Goal: Task Accomplishment & Management: Manage account settings

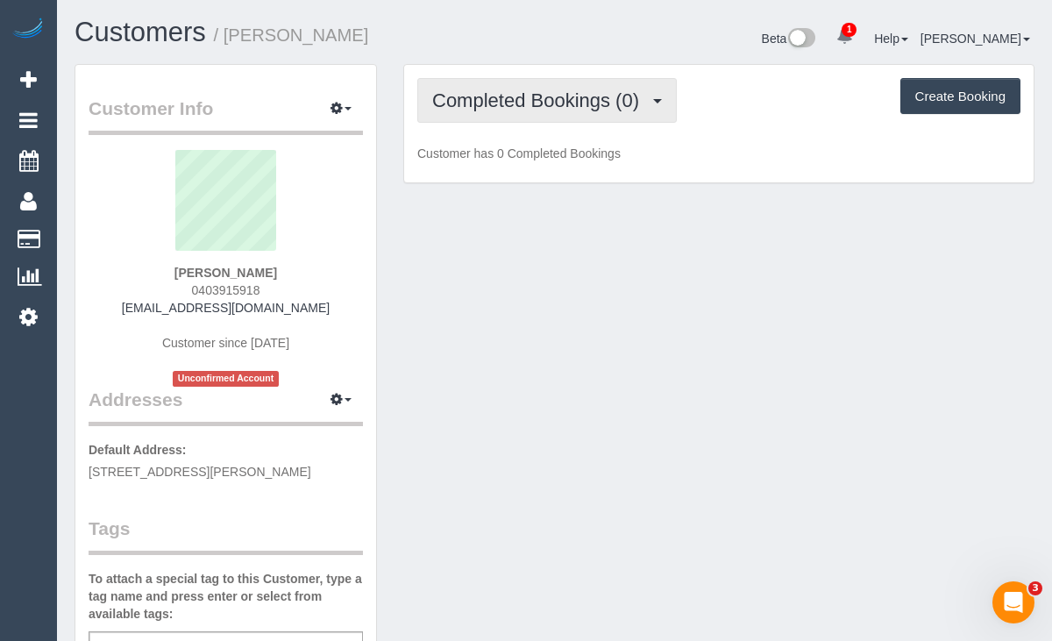
click at [527, 109] on span "Completed Bookings (0)" at bounding box center [540, 100] width 216 height 22
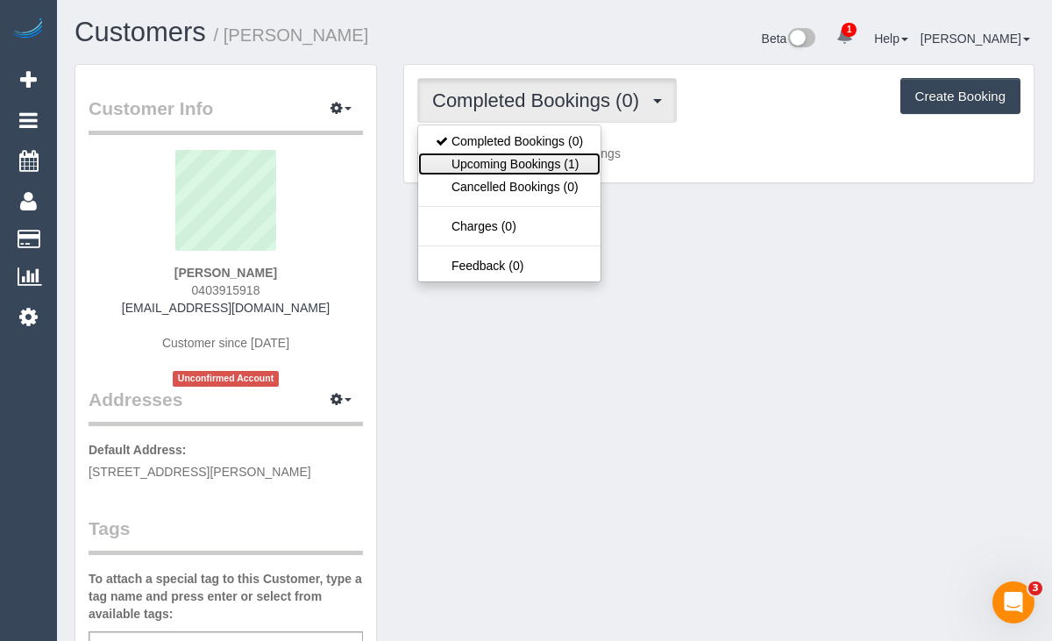
click at [511, 157] on link "Upcoming Bookings (1)" at bounding box center [509, 164] width 182 height 23
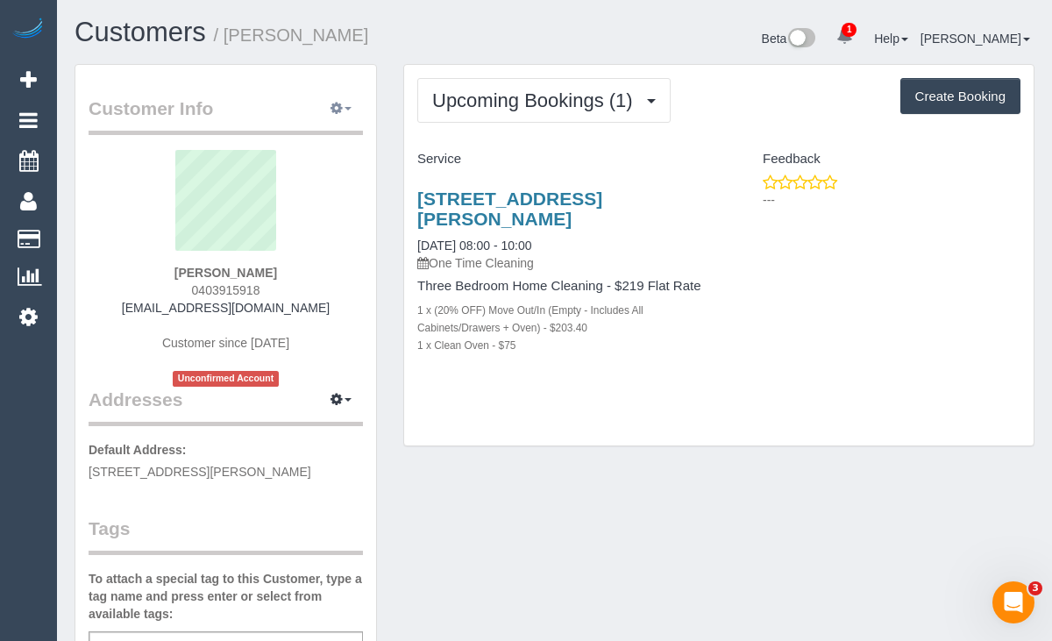
click at [347, 112] on button "button" at bounding box center [341, 109] width 44 height 27
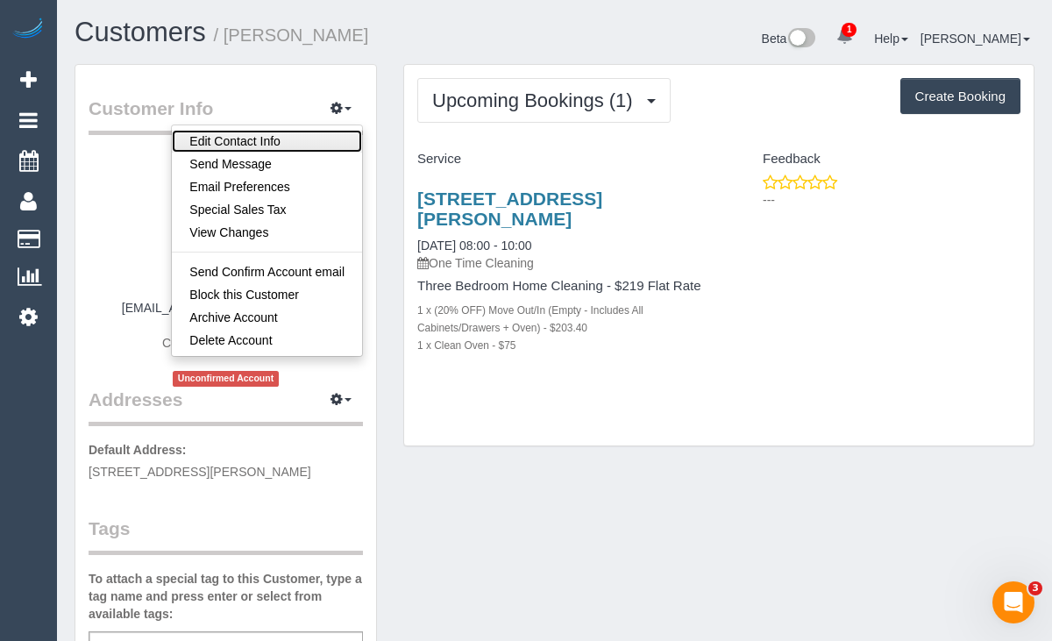
click at [320, 137] on link "Edit Contact Info" at bounding box center [267, 141] width 190 height 23
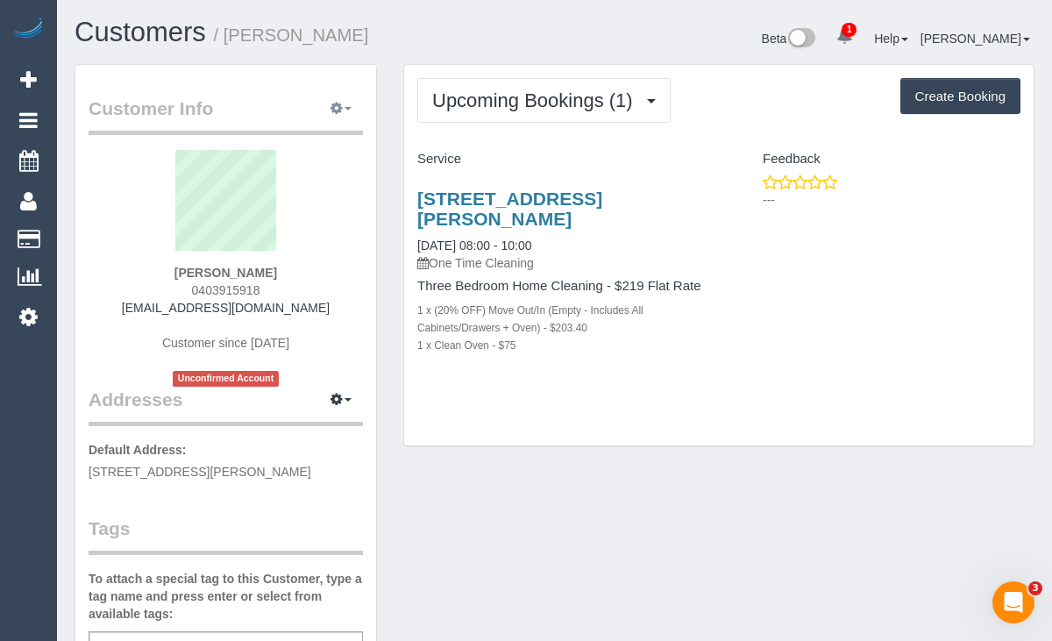
click at [346, 110] on span "button" at bounding box center [348, 109] width 7 height 4
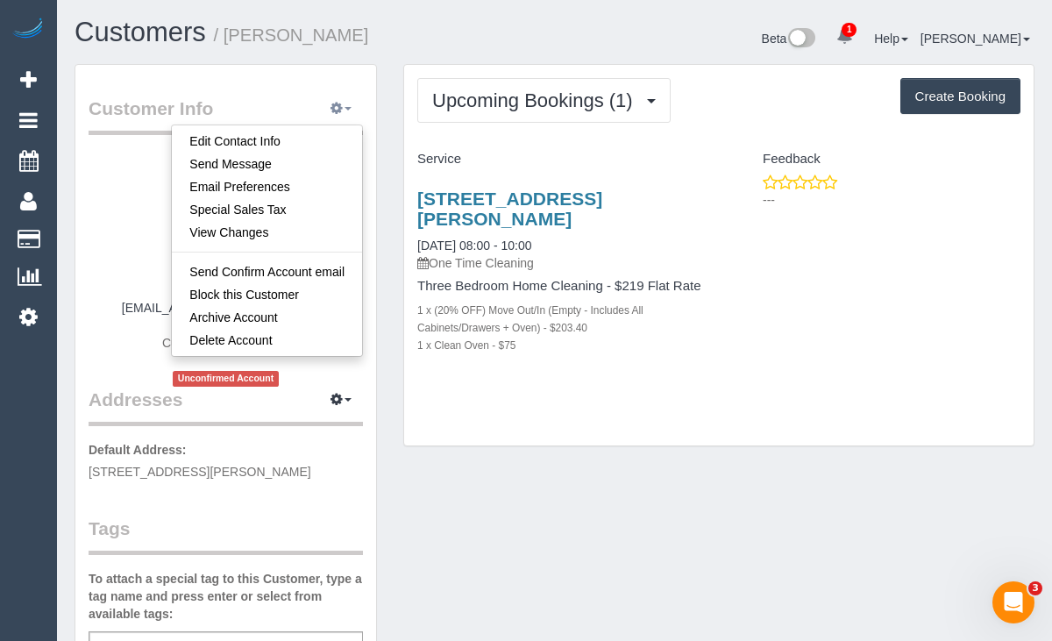
select select "VIC"
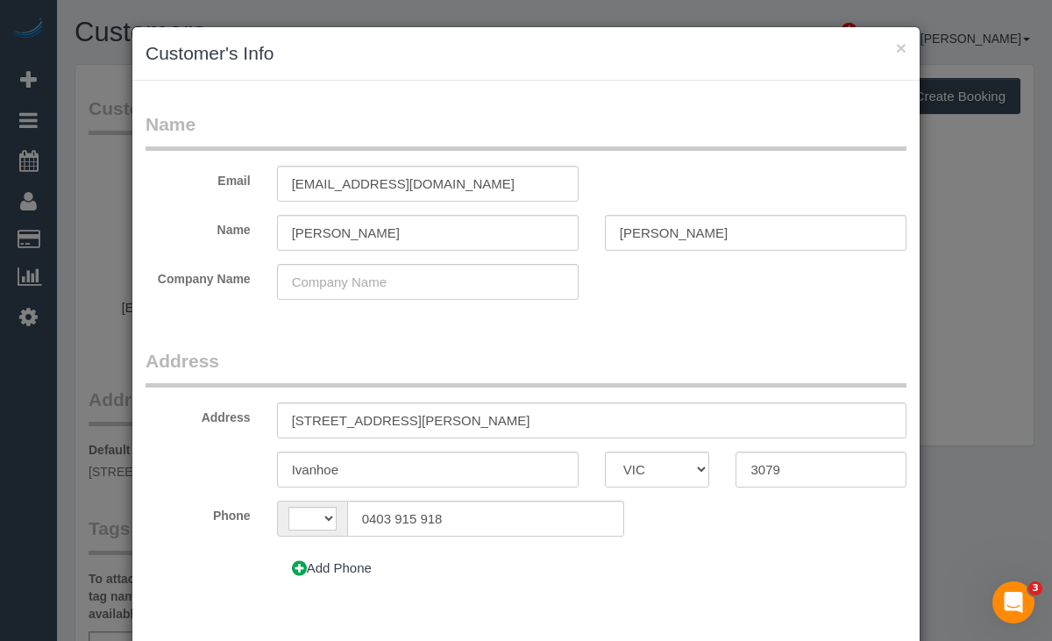
select select "string:AU"
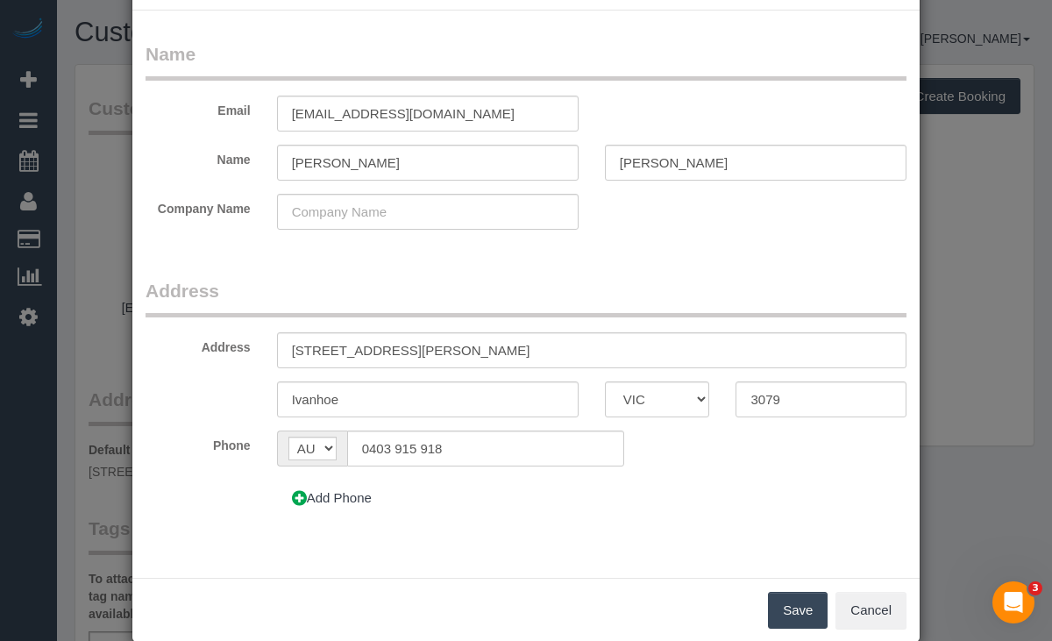
scroll to position [66, 0]
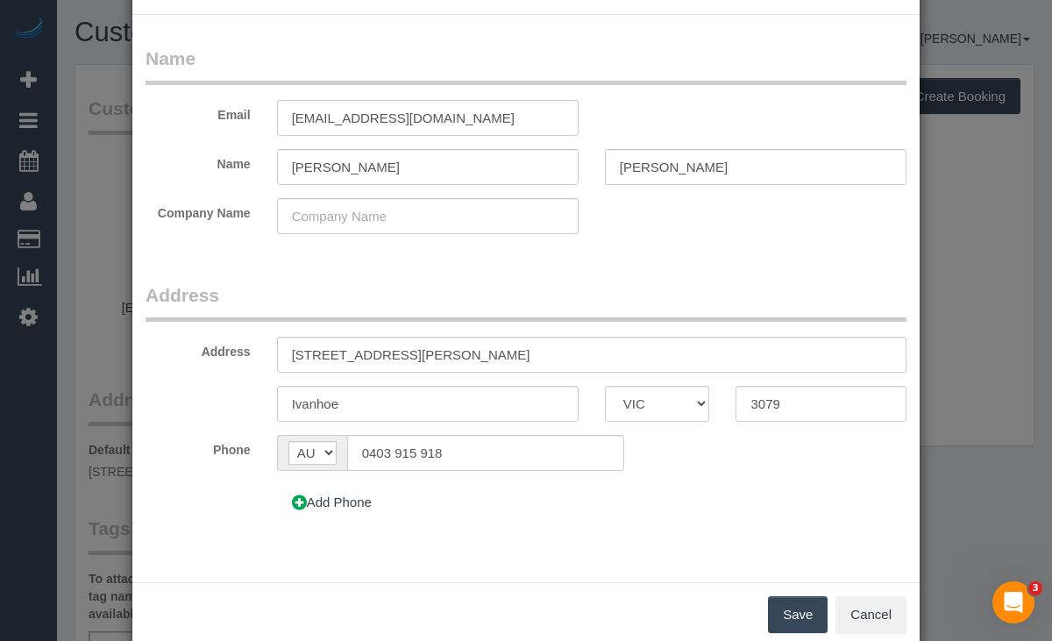
click at [350, 121] on input "katemcg@gmail.com" at bounding box center [428, 118] width 302 height 36
click at [345, 118] on input "katemcg@gmail.com" at bounding box center [428, 118] width 302 height 36
type input "[EMAIL_ADDRESS][DOMAIN_NAME]"
click at [781, 609] on button "Save" at bounding box center [798, 614] width 60 height 37
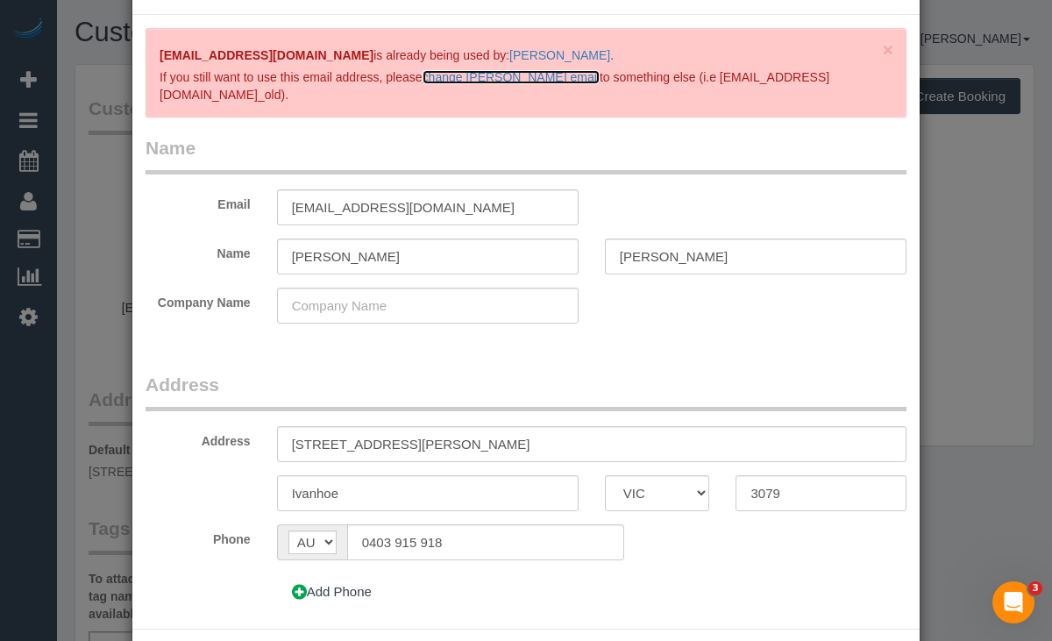
click at [585, 79] on link "change Kate McGregor's email" at bounding box center [511, 77] width 177 height 14
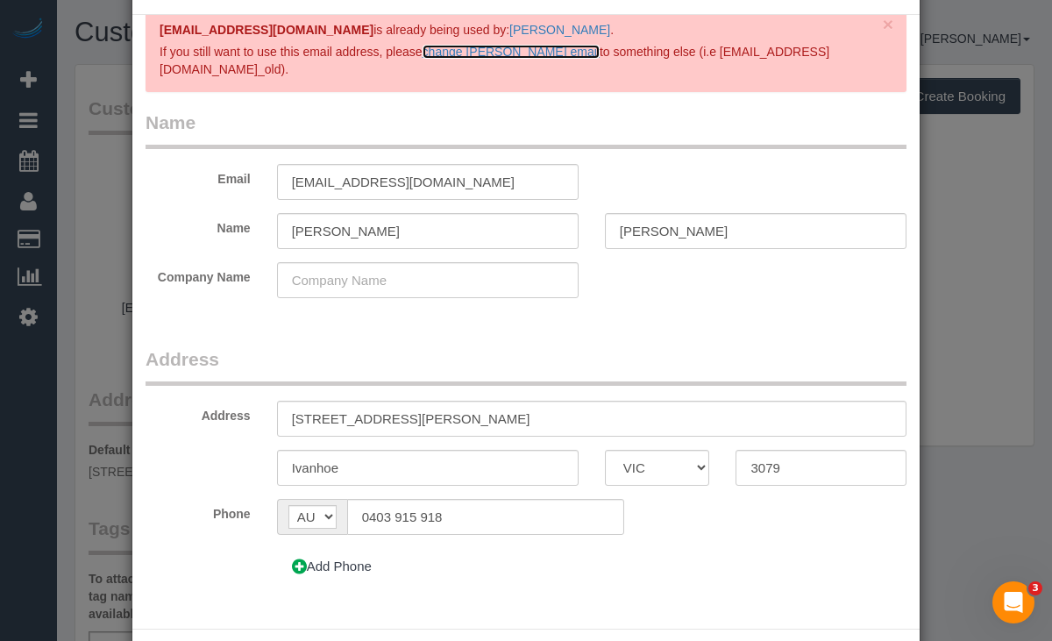
scroll to position [145, 0]
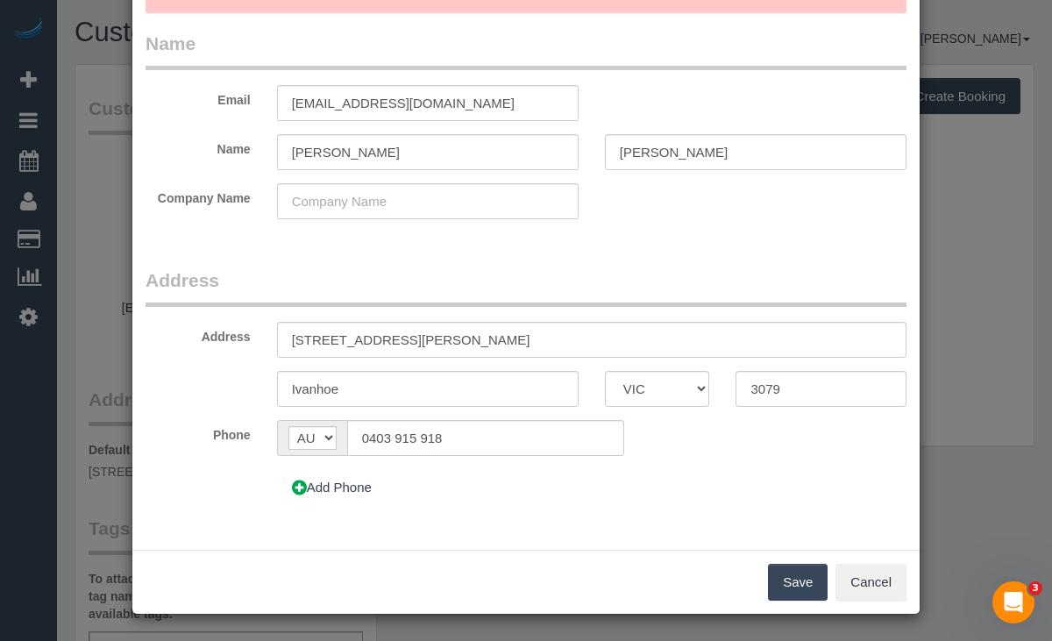
click at [787, 580] on button "Save" at bounding box center [798, 582] width 60 height 37
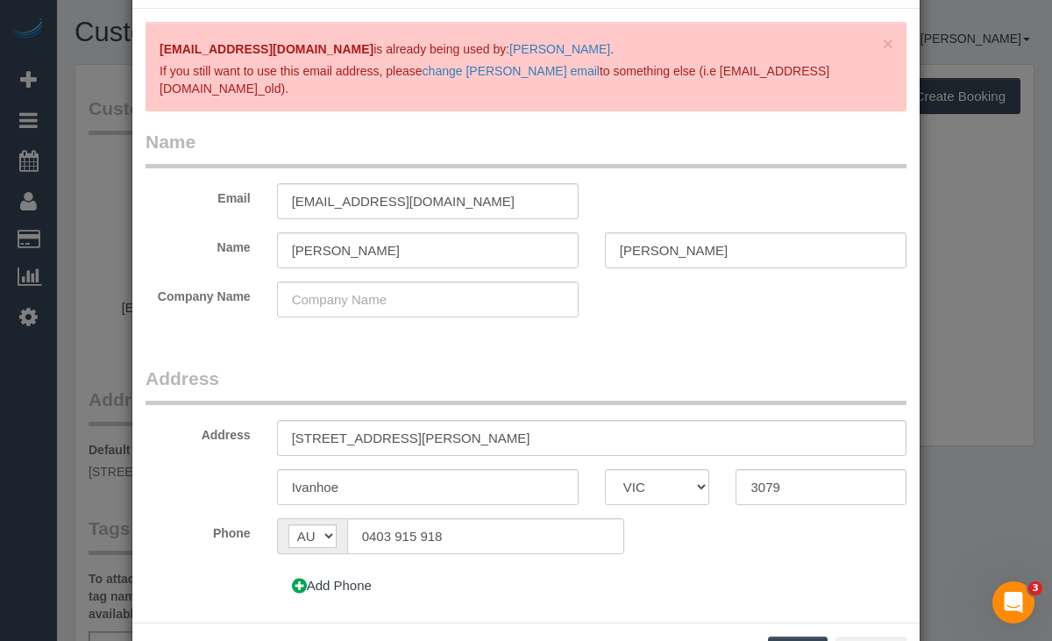
scroll to position [80, 0]
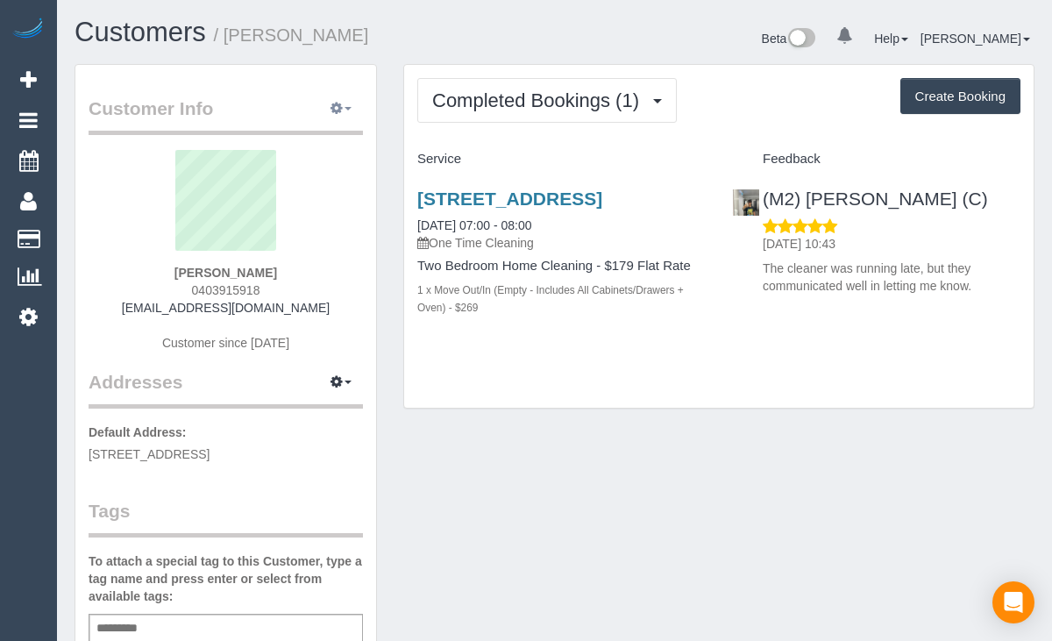
click at [346, 116] on button "button" at bounding box center [341, 109] width 44 height 27
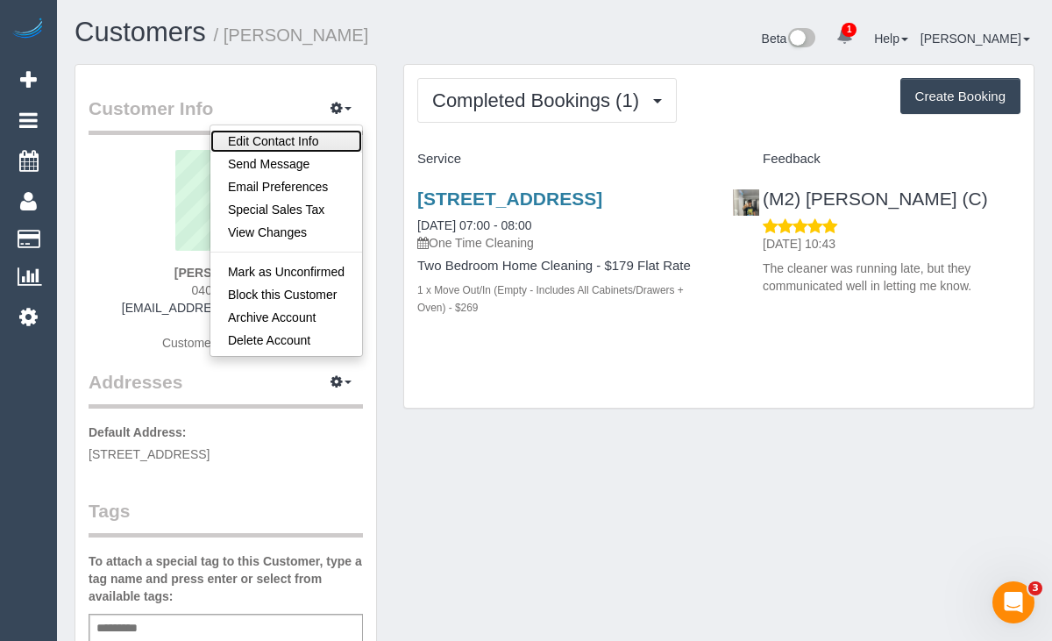
click at [317, 145] on link "Edit Contact Info" at bounding box center [286, 141] width 152 height 23
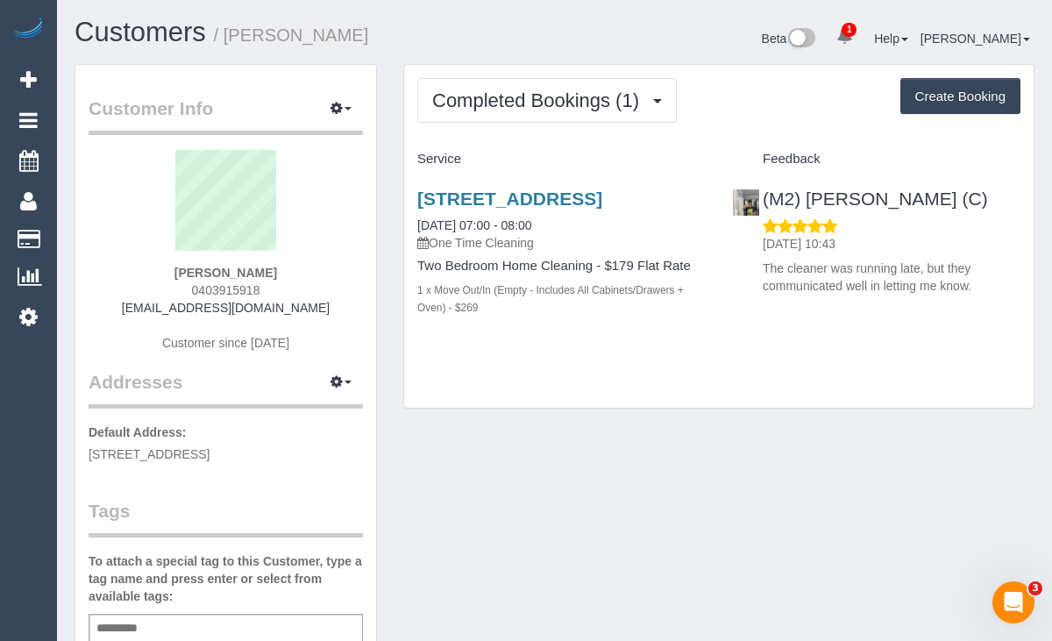
select select "VIC"
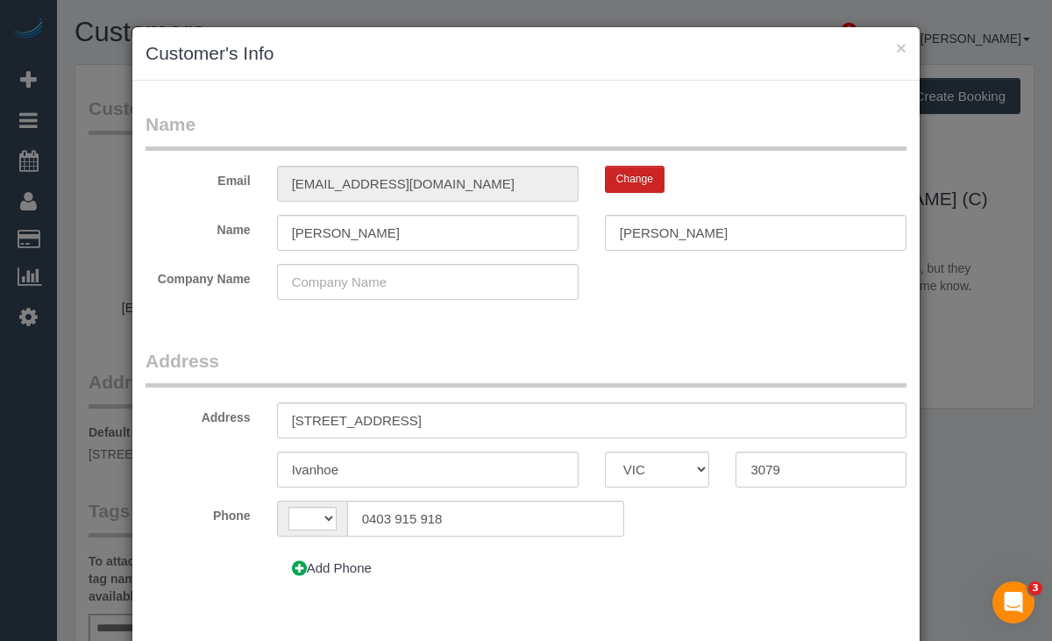
select select "string:AU"
click at [625, 194] on div "Email katemcg9@gmail.com Change" at bounding box center [525, 184] width 787 height 36
click at [629, 189] on button "Change" at bounding box center [635, 179] width 60 height 27
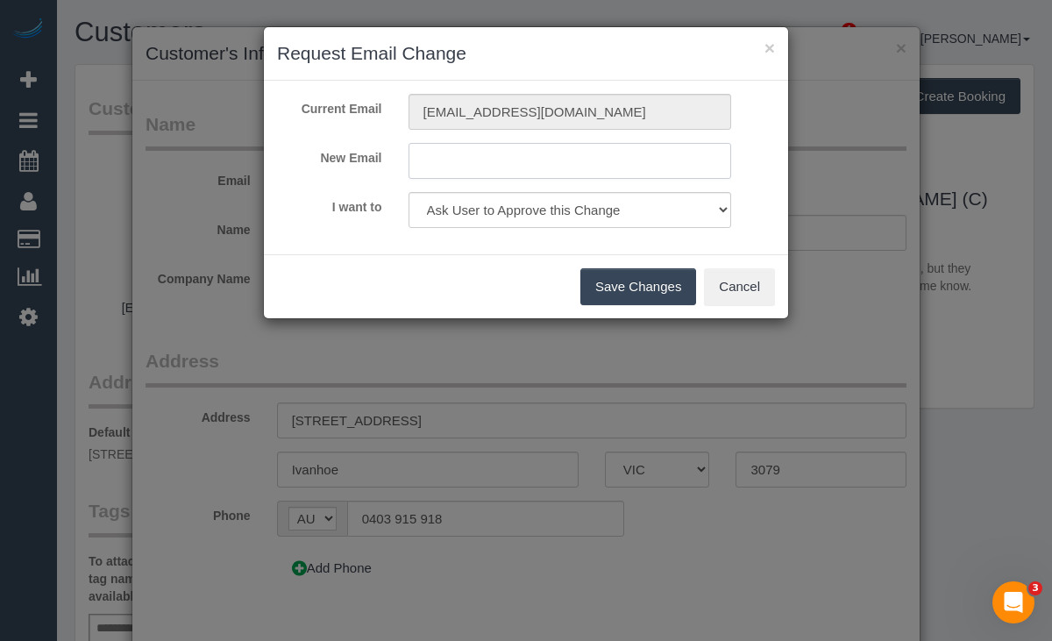
click at [515, 150] on input "text" at bounding box center [571, 161] width 324 height 36
type input "katemcg9@gmail.com"
click at [617, 294] on button "Save Changes" at bounding box center [638, 286] width 116 height 37
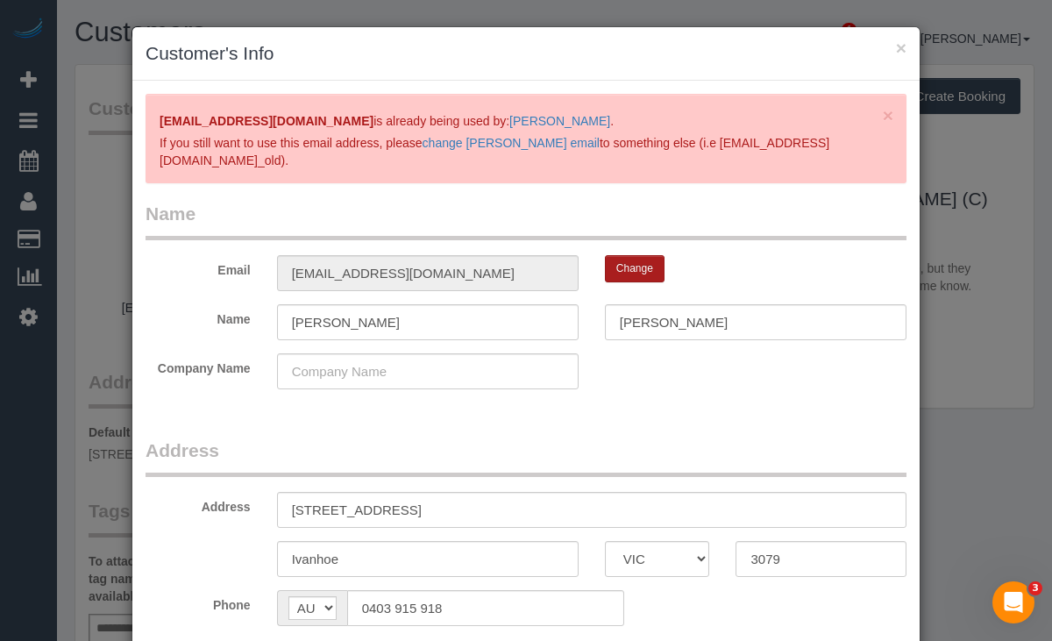
click at [641, 262] on button "Change" at bounding box center [635, 268] width 60 height 27
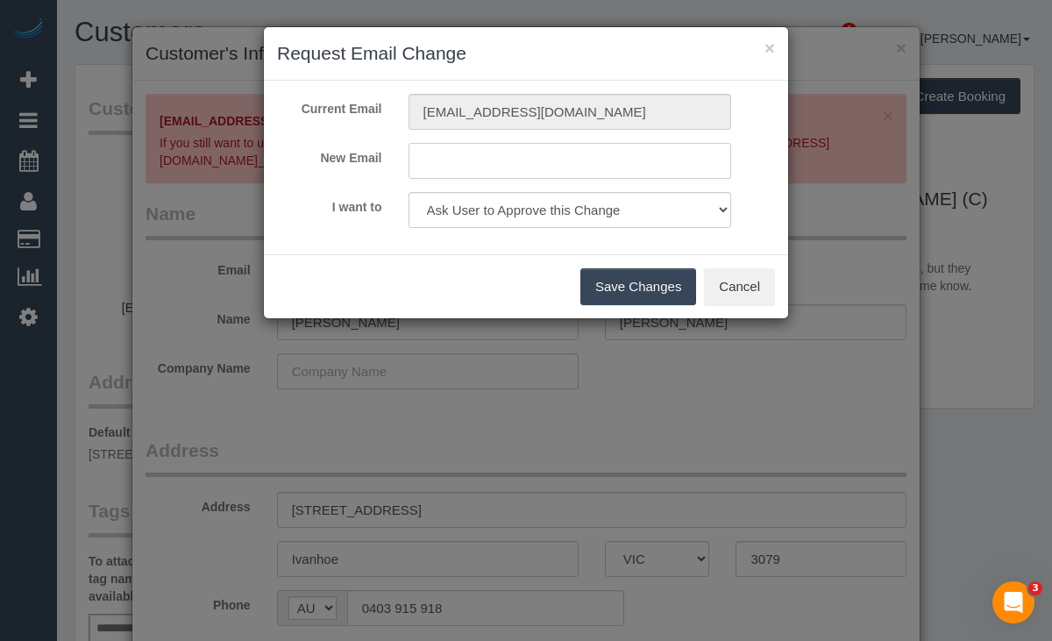
click at [502, 157] on input "text" at bounding box center [571, 161] width 324 height 36
type input "katemcg111@gmail.com"
click at [626, 276] on button "Save Changes" at bounding box center [638, 286] width 116 height 37
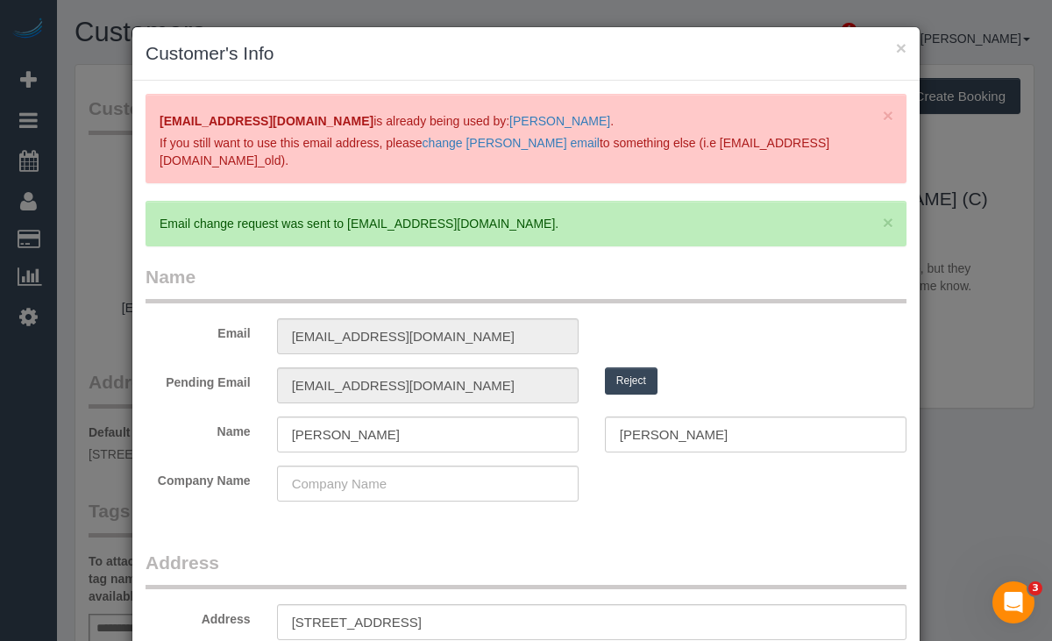
click at [902, 59] on h3 "Customer's Info" at bounding box center [526, 53] width 761 height 26
click at [902, 54] on button "×" at bounding box center [901, 48] width 11 height 18
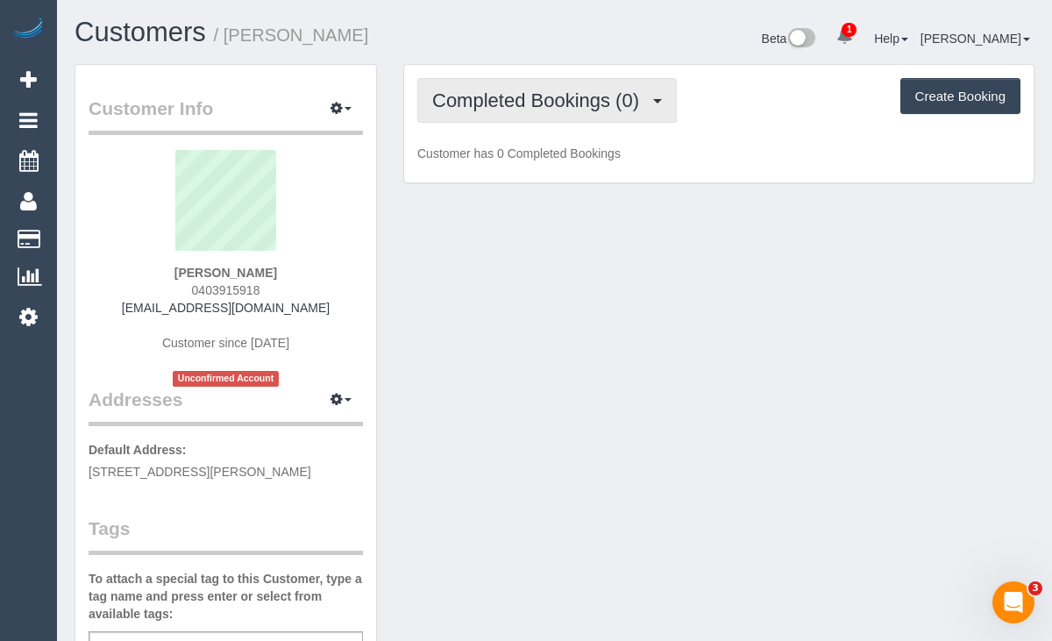
click at [522, 89] on span "Completed Bookings (0)" at bounding box center [540, 100] width 216 height 22
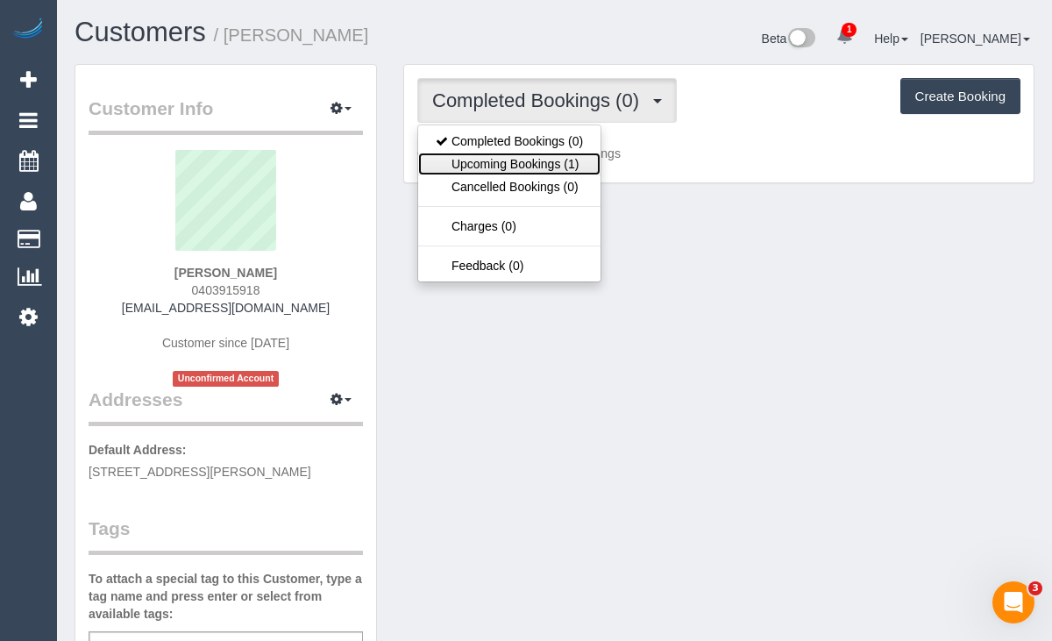
click at [511, 165] on link "Upcoming Bookings (1)" at bounding box center [509, 164] width 182 height 23
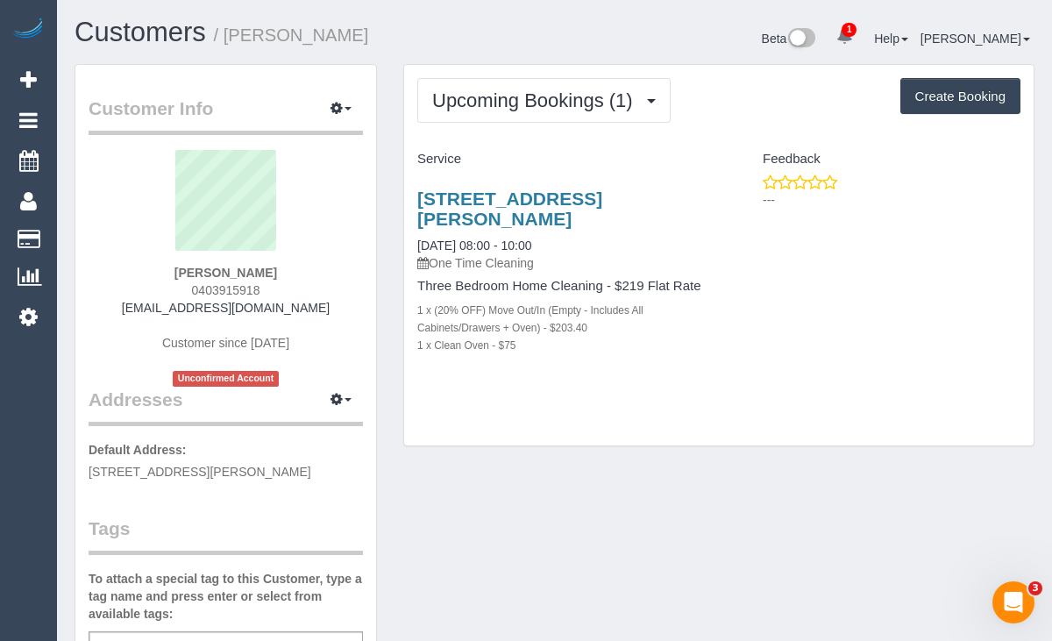
click at [335, 376] on div "Kate McGregor 0403915918 katemcg@gmail.com Customer since 2025 Unconfirmed Acco…" at bounding box center [226, 268] width 274 height 237
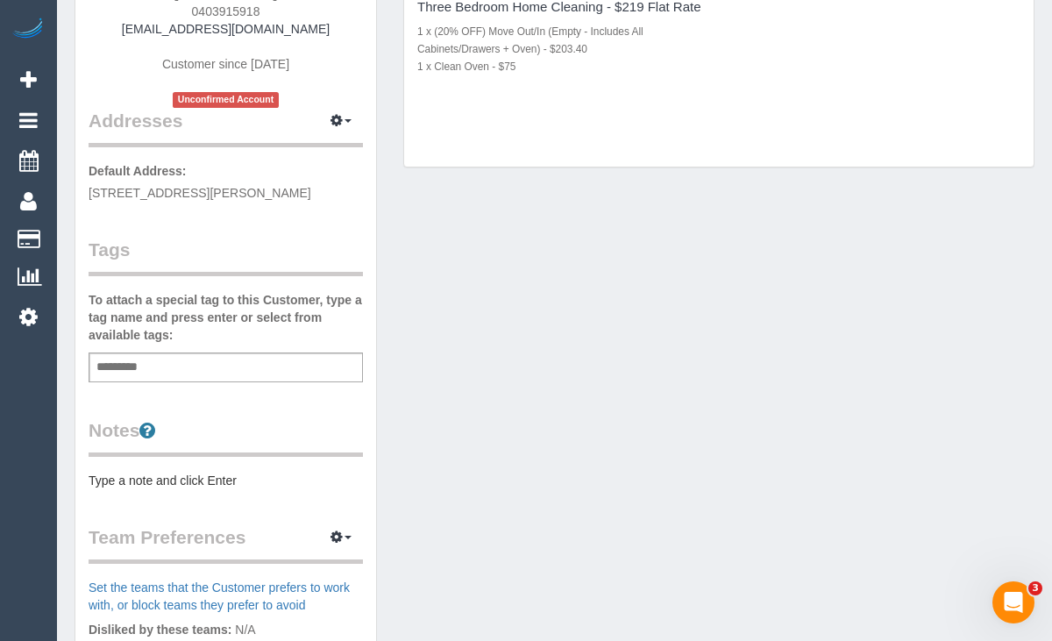
scroll to position [285, 0]
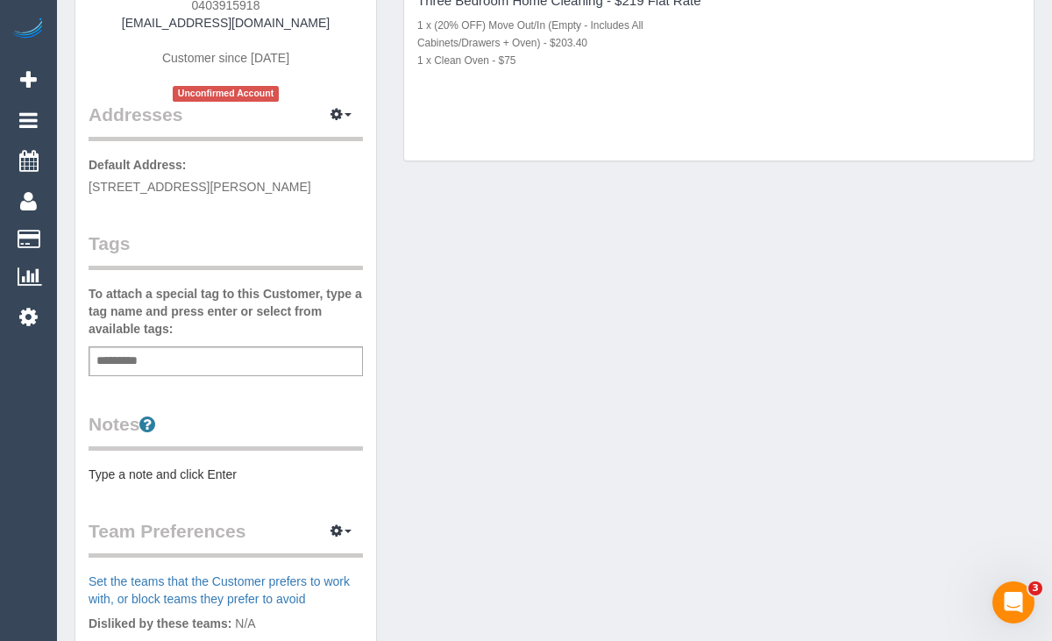
click at [293, 367] on div "Add a tag" at bounding box center [226, 361] width 274 height 30
click at [234, 476] on pre "Type a note and click Enter" at bounding box center [226, 475] width 274 height 18
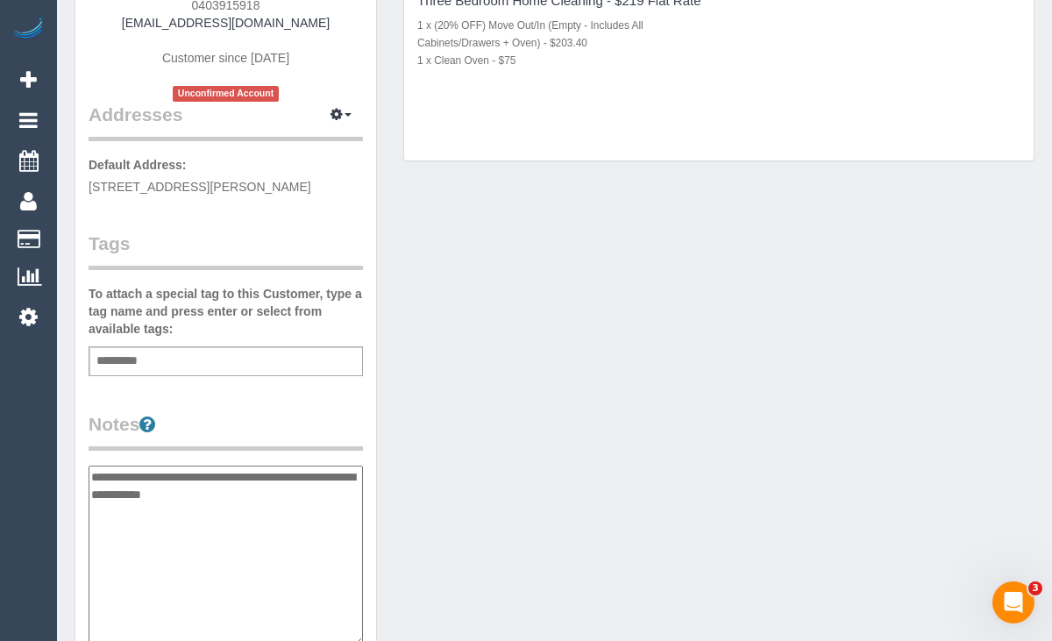
type textarea "**********"
click at [402, 452] on div "Customer Info Edit Contact Info Send Message Email Preferences Special Sales Ta…" at bounding box center [554, 459] width 986 height 1360
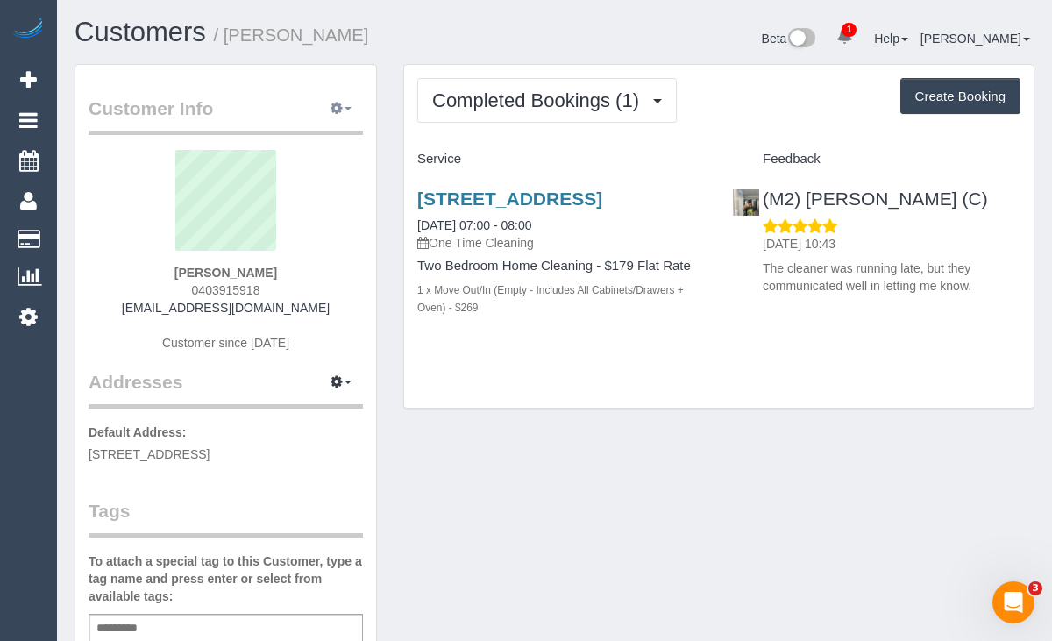
click at [345, 107] on span "button" at bounding box center [348, 109] width 7 height 4
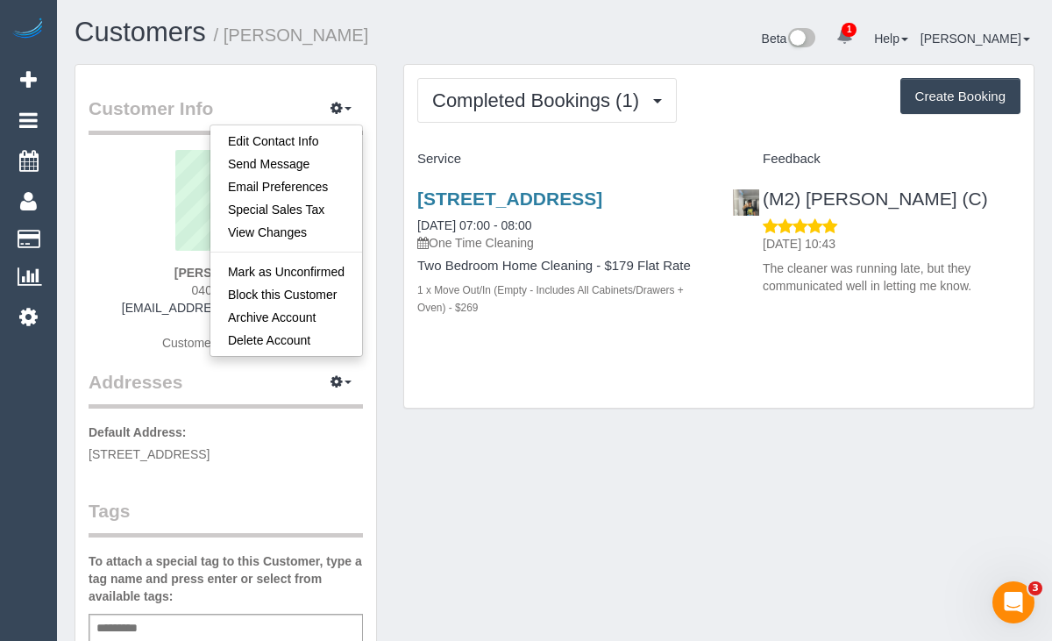
click at [359, 56] on div "Customers / Kate McGregor Beta 1 Your Notifications You have 0 alerts × You hav…" at bounding box center [554, 41] width 986 height 46
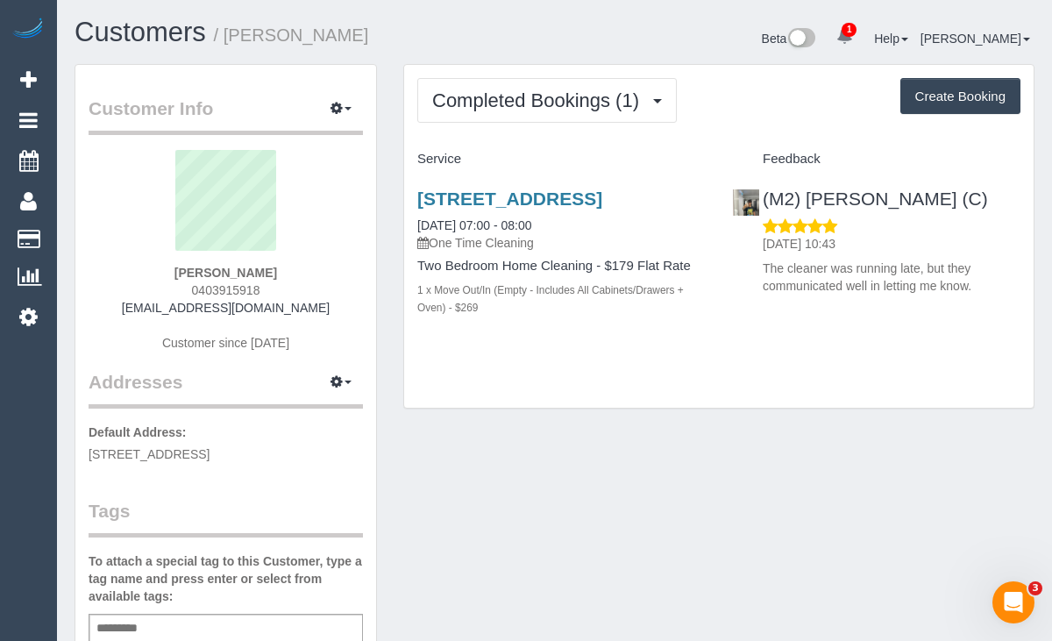
drag, startPoint x: 658, startPoint y: 141, endPoint x: 430, endPoint y: 164, distance: 229.1
click at [430, 165] on div "Completed Bookings (1) Completed Bookings (1) Upcoming Bookings (0) Cancelled B…" at bounding box center [719, 237] width 630 height 344
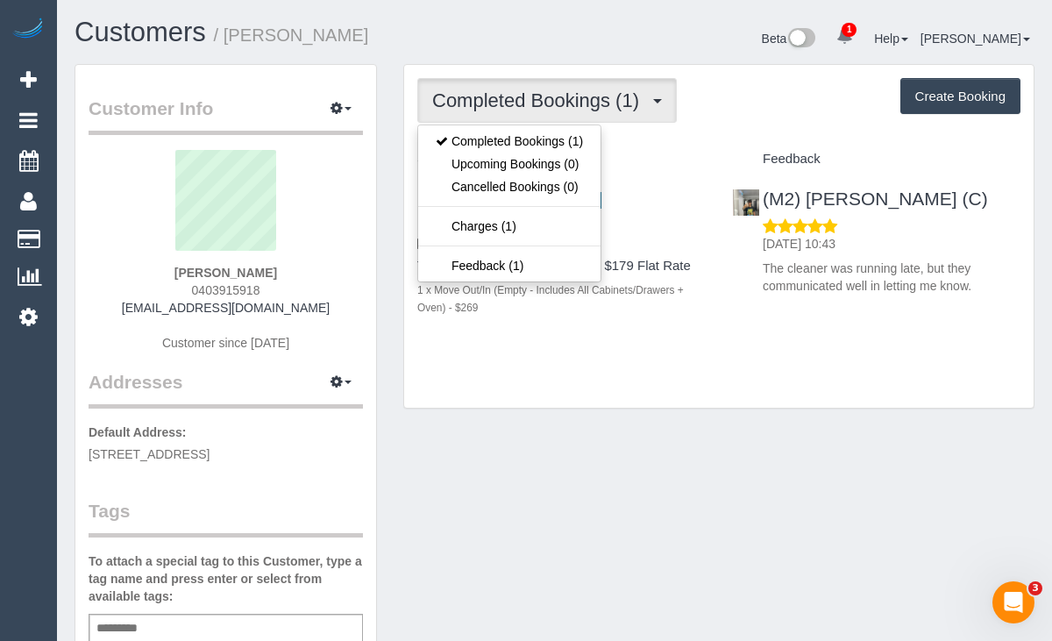
click at [772, 41] on div "Beta 1 Your Notifications You have 0 alerts × You have 3 to charge for 14/08/20…" at bounding box center [802, 41] width 494 height 46
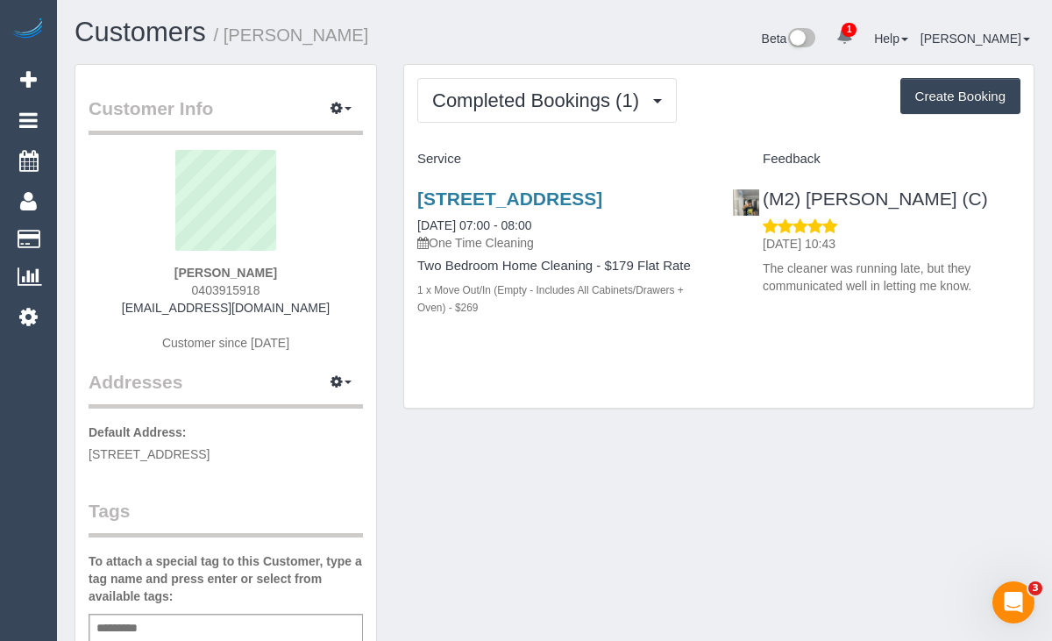
click at [665, 32] on div "Beta 1 Your Notifications You have 0 alerts × You have 3 to charge for [DATE] H…" at bounding box center [802, 41] width 494 height 46
